Goal: Navigation & Orientation: Go to known website

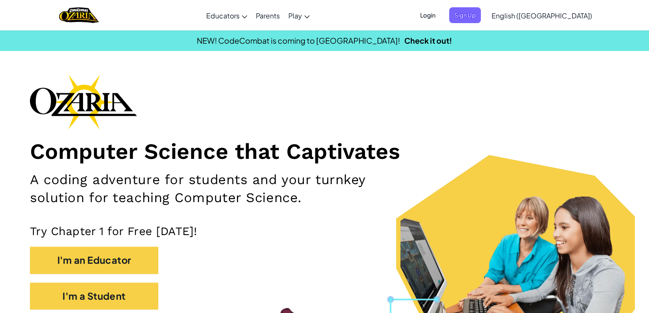
click at [440, 21] on span "Login" at bounding box center [428, 15] width 26 height 16
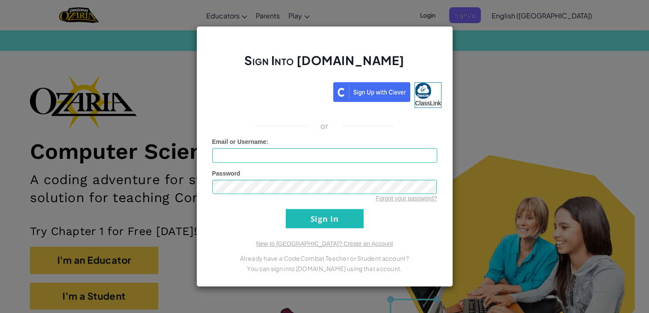
click at [617, 238] on div "Sign Into [DOMAIN_NAME] ClassLink or Unknown Error Email or Username : Password…" at bounding box center [324, 156] width 649 height 313
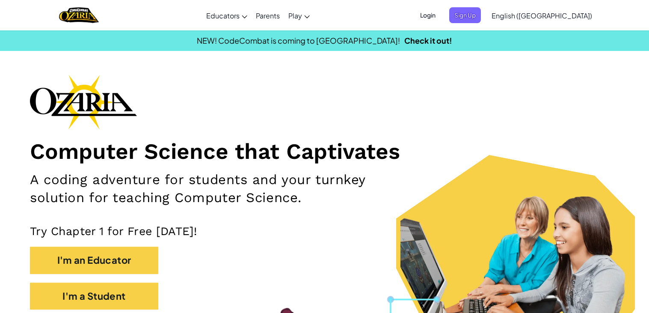
click at [440, 10] on span "Login" at bounding box center [428, 15] width 26 height 16
